Goal: Task Accomplishment & Management: Use online tool/utility

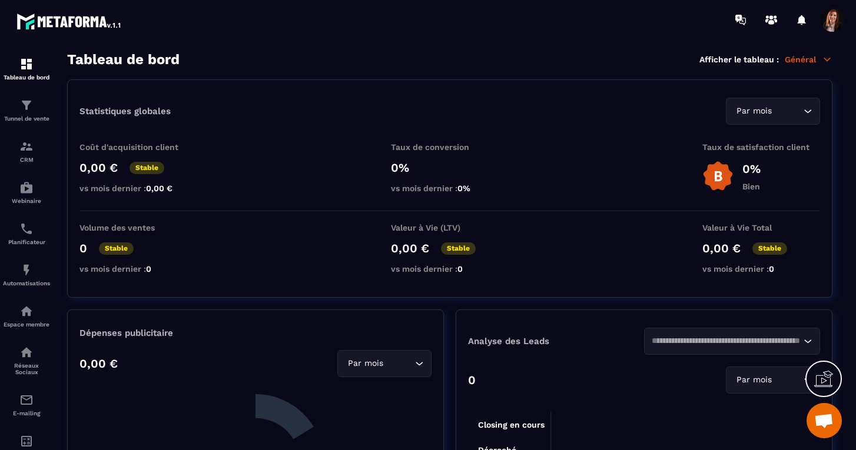
scroll to position [3260, 0]
click at [28, 156] on div "CRM" at bounding box center [26, 151] width 47 height 24
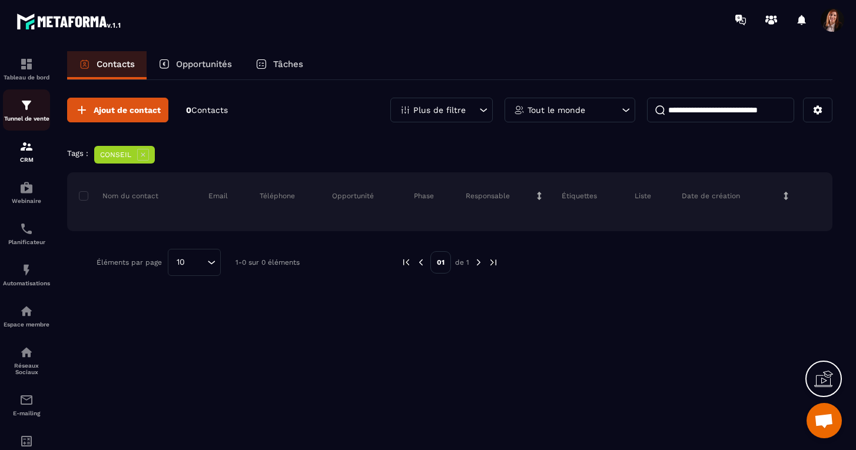
click at [30, 104] on img at bounding box center [26, 105] width 14 height 14
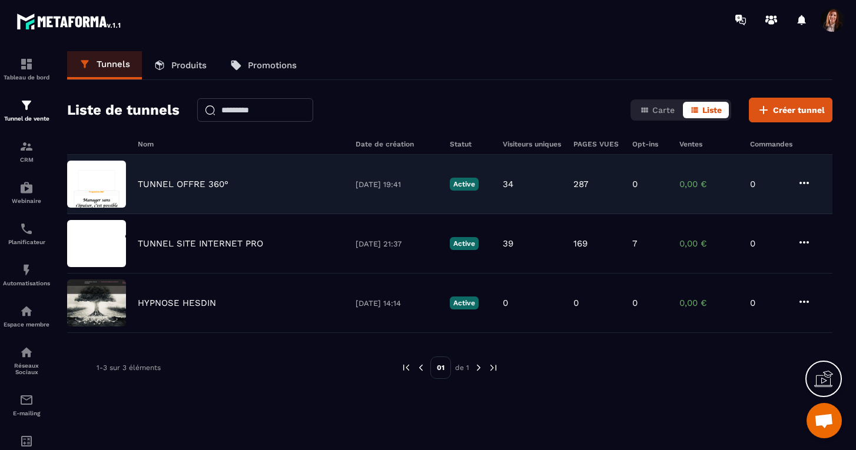
click at [172, 181] on p "TUNNEL OFFRE 360°" at bounding box center [183, 184] width 91 height 11
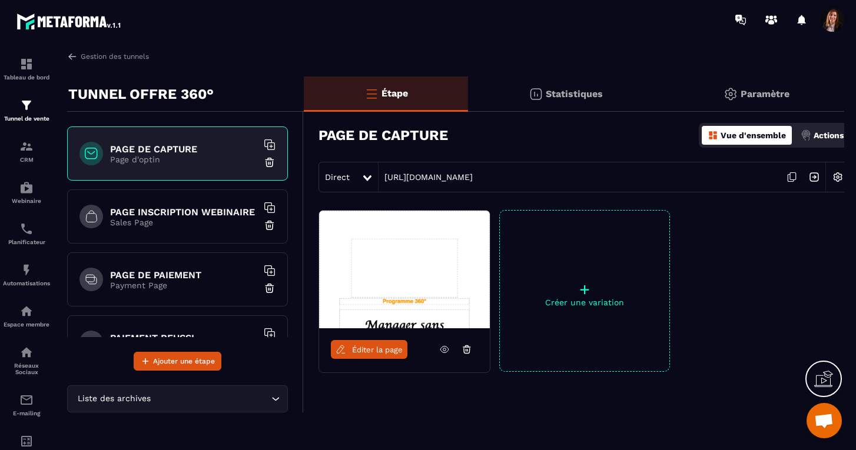
click at [172, 181] on div "PAGE DE CAPTURE Page d'optin PAGE INSCRIPTION WEBINAIRE Sales Page PAGE DE PAIE…" at bounding box center [177, 232] width 221 height 211
click at [374, 350] on span "Éditer la page" at bounding box center [377, 349] width 51 height 9
